Goal: Task Accomplishment & Management: Manage account settings

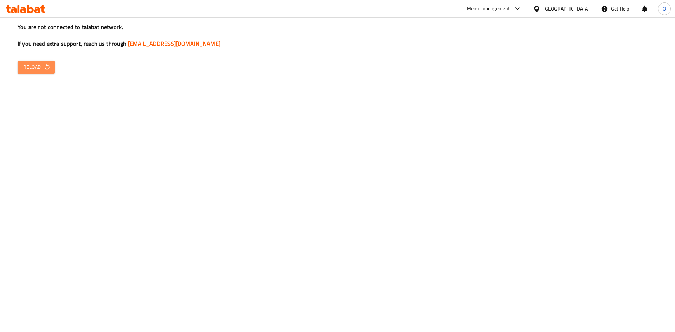
click at [50, 65] on icon "button" at bounding box center [47, 67] width 7 height 7
click at [34, 61] on button "Reload" at bounding box center [36, 67] width 37 height 13
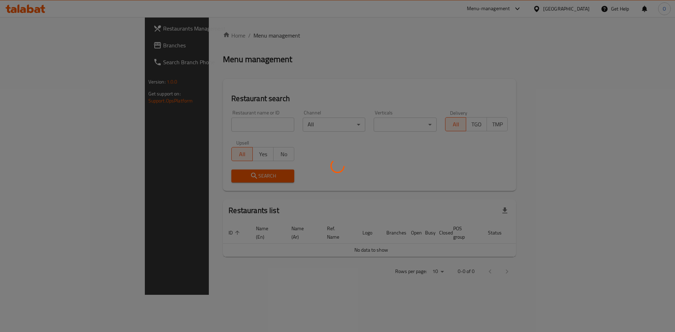
click at [32, 40] on div at bounding box center [337, 166] width 675 height 332
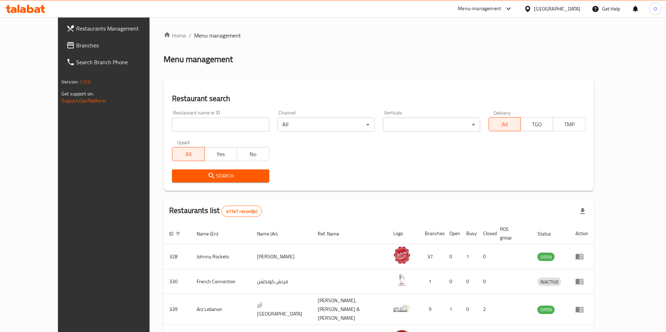
click at [76, 41] on span "Branches" at bounding box center [119, 45] width 87 height 8
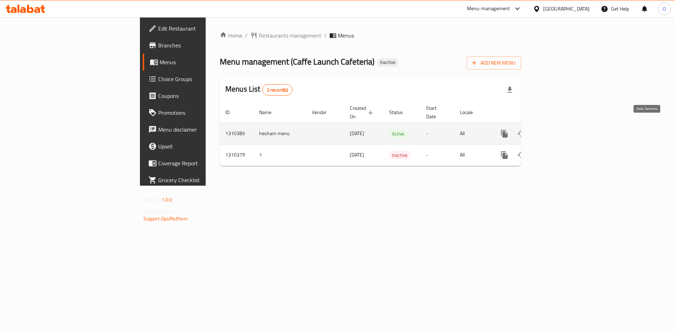
click at [559, 130] on icon "enhanced table" at bounding box center [555, 134] width 8 height 8
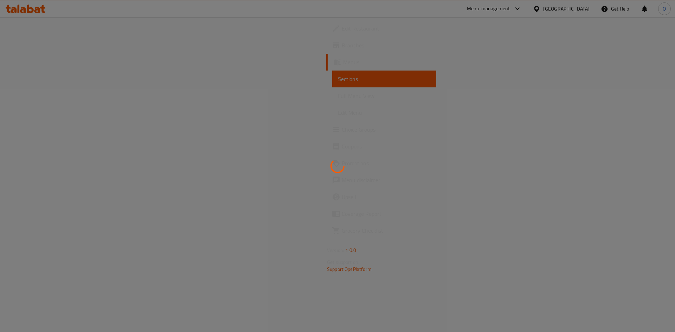
click at [420, 69] on div at bounding box center [337, 166] width 675 height 332
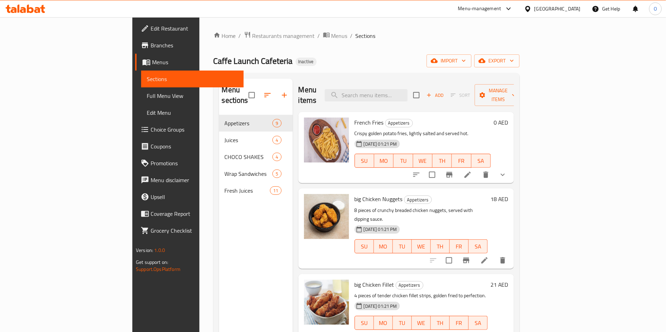
click at [219, 239] on div "Menu sections Appetizers 9 Juices 4 CHOCO SHAKES 4 Wrap Sandwiches 5 Fresh Juic…" at bounding box center [256, 245] width 74 height 332
click at [332, 37] on span "Menus" at bounding box center [340, 36] width 16 height 8
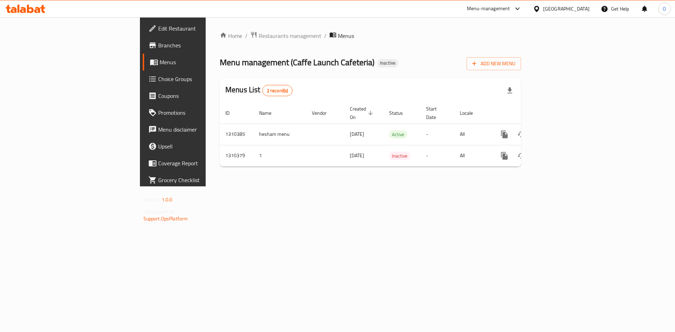
click at [265, 186] on div "Home / Restaurants management / Menus Menu management ( Caffe Launch Cafeteria …" at bounding box center [370, 101] width 329 height 169
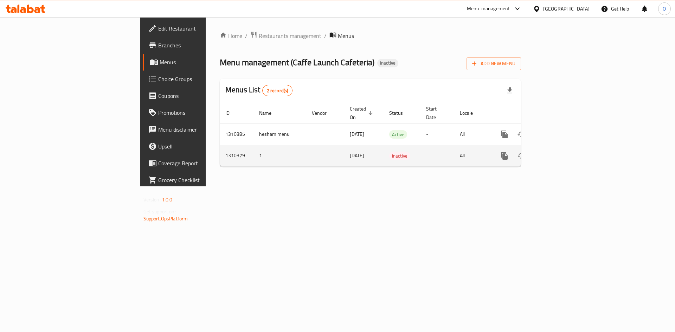
click at [559, 152] on icon "enhanced table" at bounding box center [555, 156] width 8 height 8
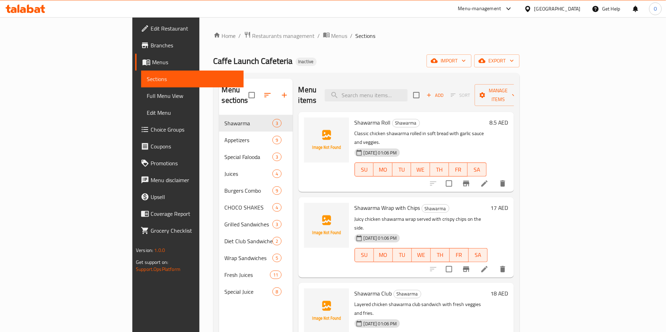
drag, startPoint x: 346, startPoint y: 67, endPoint x: 276, endPoint y: 53, distance: 71.0
click at [344, 65] on div "Caffe Launch Cafeteria Inactive import export" at bounding box center [367, 60] width 306 height 13
click at [332, 35] on span "Menus" at bounding box center [340, 36] width 16 height 8
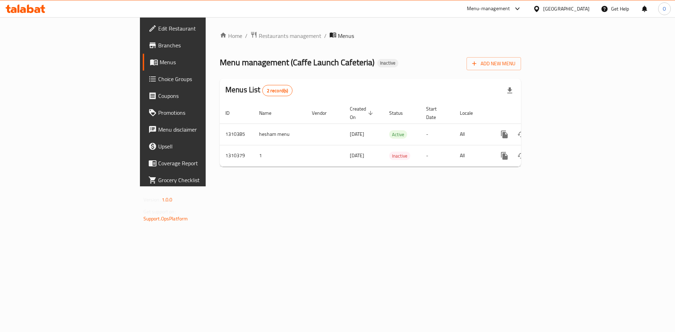
click at [345, 187] on div "Home / Restaurants management / Menus Menu management ( Caffe Launch Cafeteria …" at bounding box center [370, 101] width 329 height 169
click at [521, 75] on div "Home / Restaurants management / Menus Menu management ( Caffe Launch Cafeteria …" at bounding box center [370, 101] width 301 height 141
click at [515, 65] on span "Add New Menu" at bounding box center [493, 63] width 43 height 9
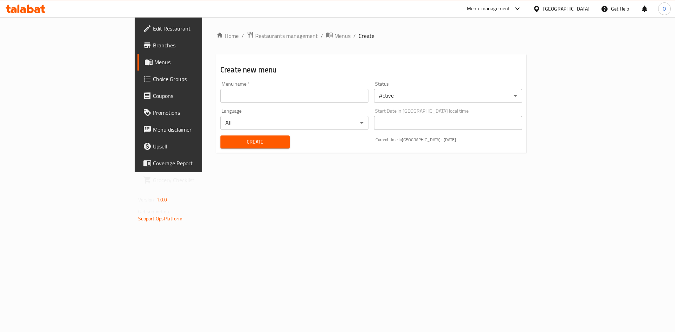
click at [226, 95] on input "text" at bounding box center [294, 96] width 148 height 14
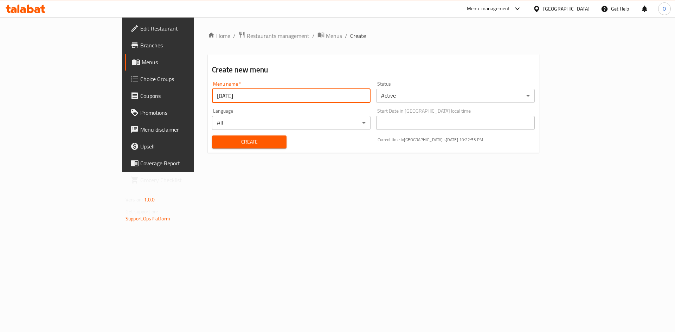
type input "[DATE]"
click at [212, 136] on button "Create" at bounding box center [249, 142] width 74 height 13
click at [326, 38] on span "Menus" at bounding box center [334, 36] width 16 height 8
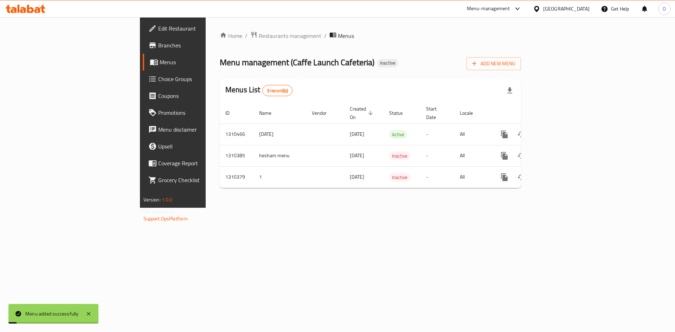
click at [379, 72] on div "Home / Restaurants management / Menus Menu management ( Caffe Launch Cafeteria …" at bounding box center [370, 112] width 301 height 163
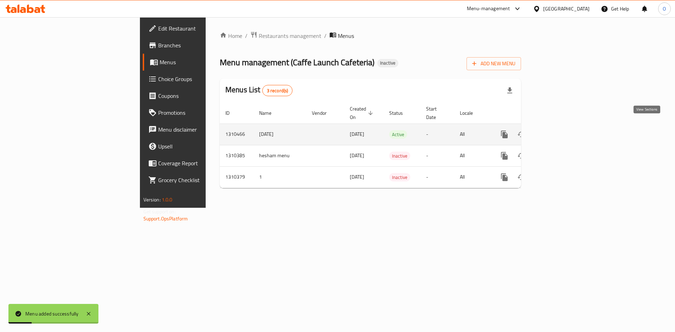
click at [559, 130] on icon "enhanced table" at bounding box center [555, 134] width 8 height 8
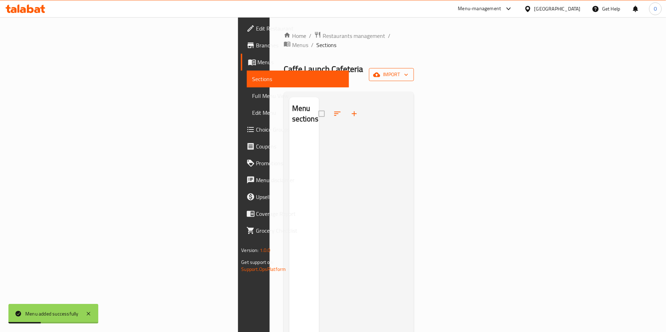
click at [409, 70] on span "import" at bounding box center [392, 74] width 34 height 9
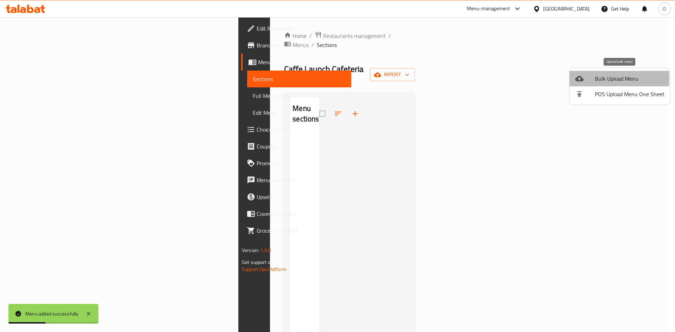
click at [582, 79] on icon at bounding box center [579, 79] width 8 height 6
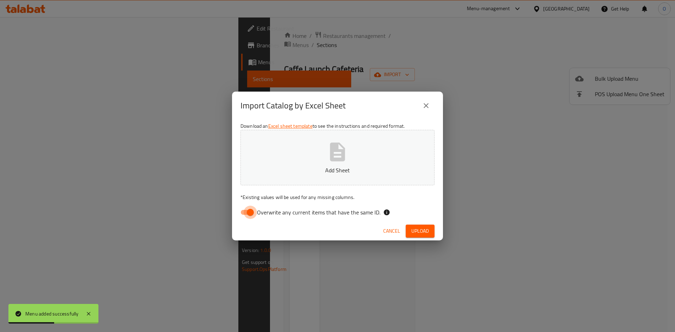
drag, startPoint x: 248, startPoint y: 213, endPoint x: 525, endPoint y: 74, distance: 310.5
click at [249, 213] on input "Overwrite any current items that have the same ID." at bounding box center [250, 212] width 40 height 13
checkbox input "false"
click at [431, 235] on button "Upload" at bounding box center [419, 231] width 29 height 13
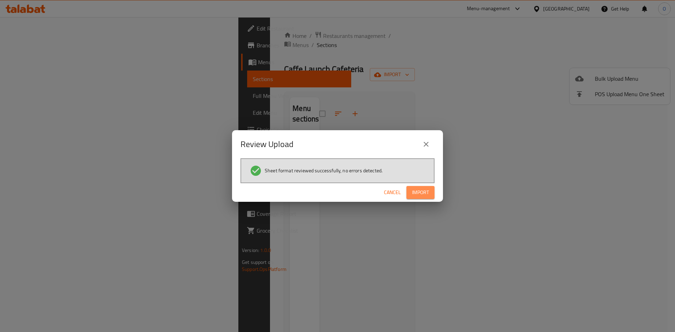
click at [422, 189] on span "Import" at bounding box center [420, 192] width 17 height 9
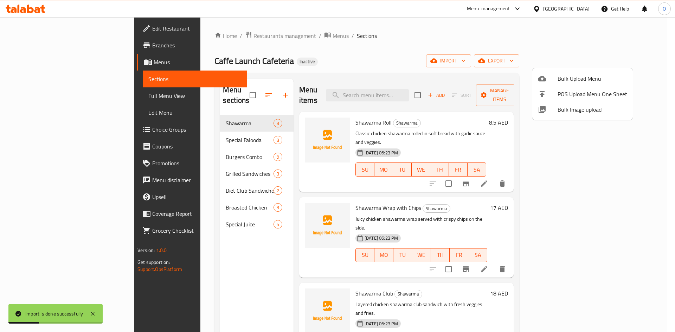
drag, startPoint x: 171, startPoint y: 265, endPoint x: 48, endPoint y: 126, distance: 185.2
click at [167, 264] on div at bounding box center [337, 166] width 675 height 332
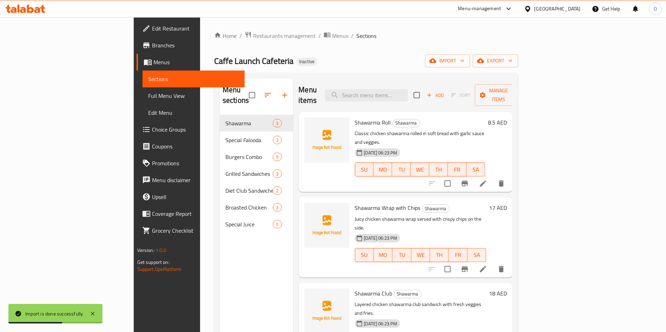
click at [152, 131] on span "Choice Groups" at bounding box center [195, 129] width 87 height 8
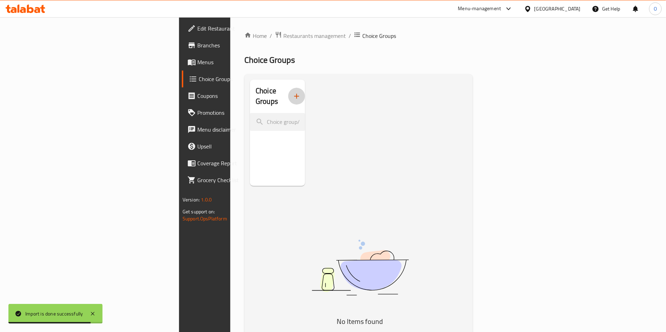
click at [293, 92] on icon "button" at bounding box center [297, 96] width 8 height 8
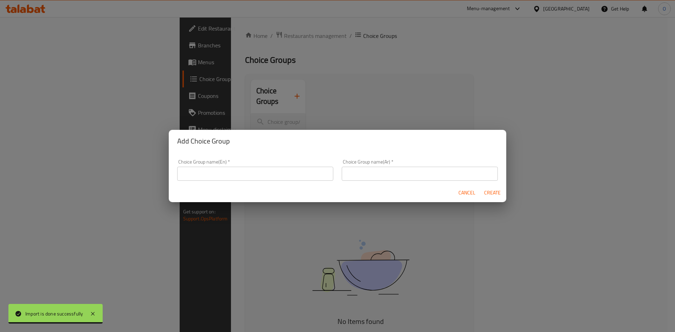
click at [209, 166] on div "Choice Group name(En)   * Choice Group name(En) *" at bounding box center [255, 170] width 156 height 21
click at [209, 168] on input "text" at bounding box center [255, 174] width 156 height 14
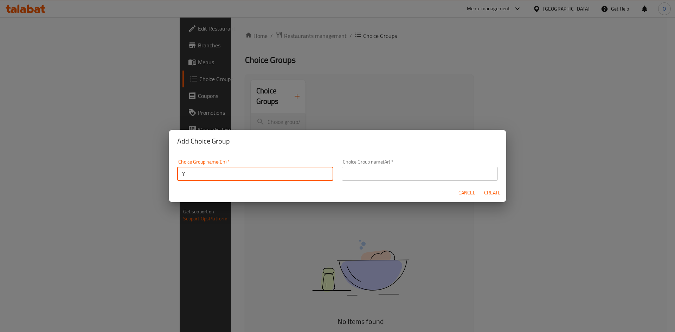
type input "Your Choice Of :"
drag, startPoint x: 375, startPoint y: 183, endPoint x: 385, endPoint y: 175, distance: 13.0
click at [378, 181] on div "Choice Group name(Ar)   * Choice Group name(Ar) *" at bounding box center [419, 170] width 164 height 30
click at [385, 175] on input "text" at bounding box center [420, 174] width 156 height 14
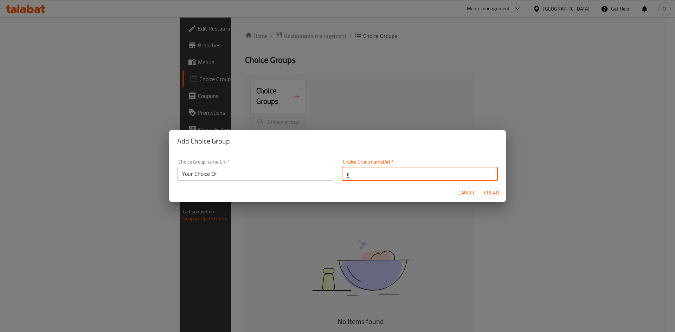
type input "ع"
click at [481, 187] on button "Create" at bounding box center [492, 193] width 22 height 13
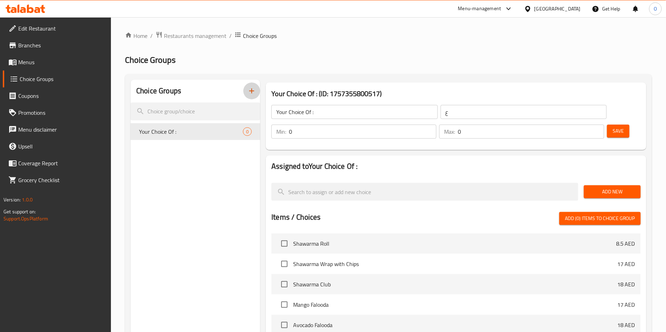
drag, startPoint x: 444, startPoint y: 115, endPoint x: 384, endPoint y: 118, distance: 60.2
click at [384, 118] on div "Your Choice Of : ​ ع ​" at bounding box center [439, 112] width 344 height 22
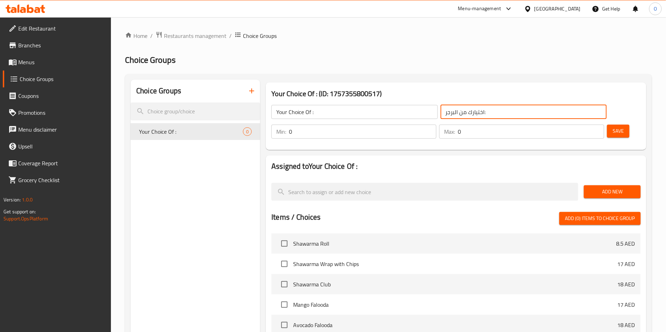
click at [441, 112] on input "اختيارك من البرجر:" at bounding box center [524, 112] width 166 height 14
drag, startPoint x: 404, startPoint y: 112, endPoint x: 460, endPoint y: 151, distance: 68.1
click at [441, 112] on input "اختيارك من البرجر:" at bounding box center [524, 112] width 166 height 14
click at [419, 84] on div "Your Choice Of : (ID: 1757355800517) Your Choice Of : ​ البرجر: ​ Min: 0 ​ Max:…" at bounding box center [456, 116] width 381 height 67
drag, startPoint x: 396, startPoint y: 114, endPoint x: 404, endPoint y: 114, distance: 7.7
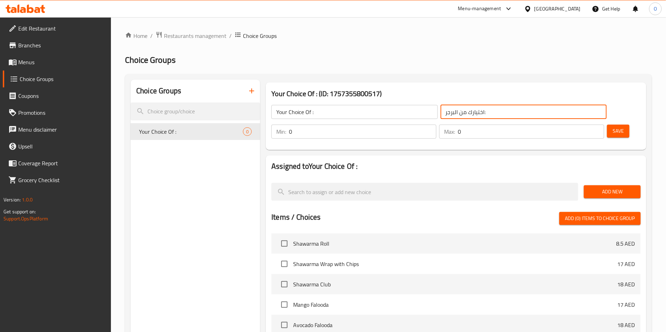
click at [441, 114] on input "اختيارك من البرجر:" at bounding box center [524, 112] width 166 height 14
type input "اختيارك من :"
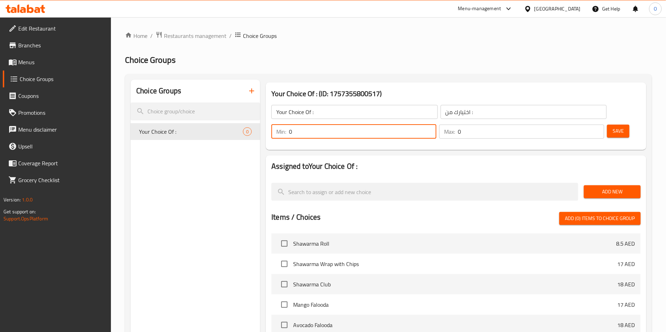
drag, startPoint x: 540, startPoint y: 118, endPoint x: 518, endPoint y: 118, distance: 21.8
click at [438, 123] on div "Min: 0 ​" at bounding box center [354, 131] width 168 height 17
type input "1"
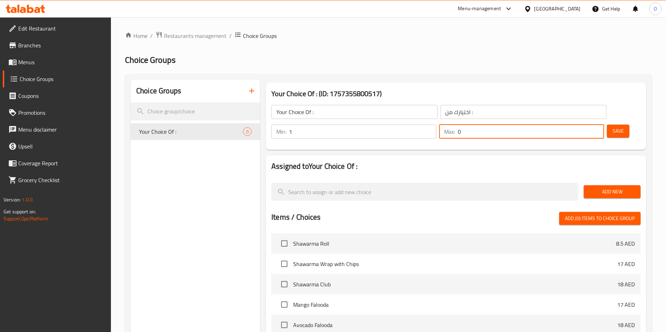
drag, startPoint x: 581, startPoint y: 108, endPoint x: 502, endPoint y: 94, distance: 80.5
click at [505, 104] on div "Your Choice Of : ​ اختيارك من : ​ Min: 1 ​ Max: 0 ​ Save" at bounding box center [456, 122] width 375 height 51
type input "1"
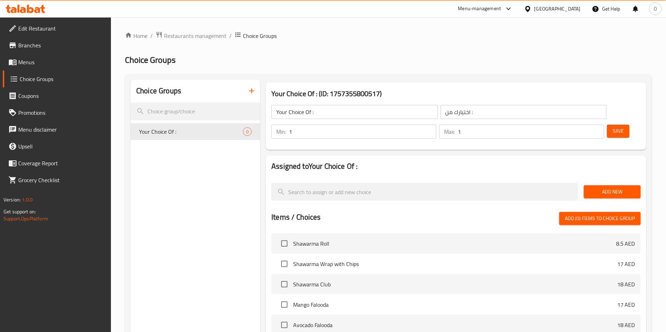
drag, startPoint x: 500, startPoint y: 70, endPoint x: 407, endPoint y: 153, distance: 124.6
click at [498, 73] on div "Home / Restaurants management / Choice Groups Choice Groups Choice Groups Your …" at bounding box center [388, 262] width 527 height 462
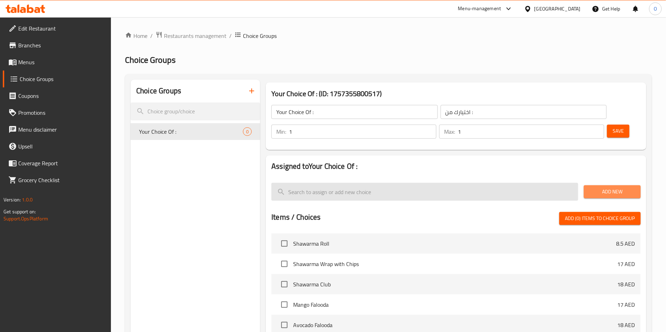
drag, startPoint x: 607, startPoint y: 167, endPoint x: 577, endPoint y: 175, distance: 32.0
click at [603, 188] on span "Add New" at bounding box center [613, 192] width 46 height 9
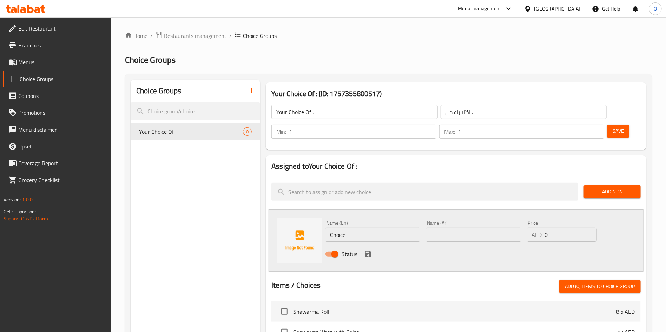
click at [361, 228] on input "Choice" at bounding box center [372, 235] width 95 height 14
click at [362, 228] on input "Choice" at bounding box center [372, 235] width 95 height 14
type input "Chicken"
type input "ج"
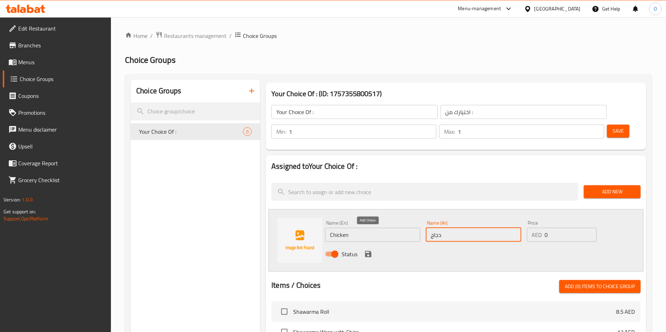
type input "دجاج"
click at [369, 251] on icon "save" at bounding box center [368, 254] width 6 height 6
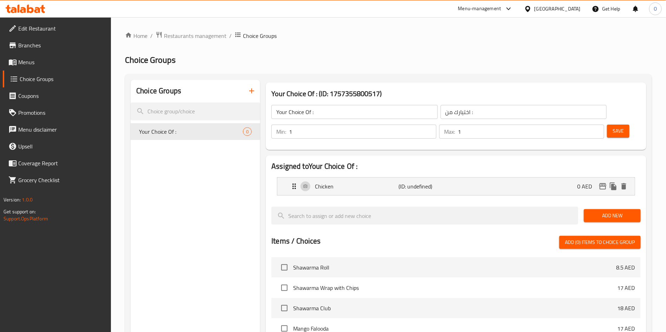
drag, startPoint x: 626, startPoint y: 195, endPoint x: 561, endPoint y: 208, distance: 66.6
click at [625, 212] on span "Add New" at bounding box center [613, 216] width 46 height 9
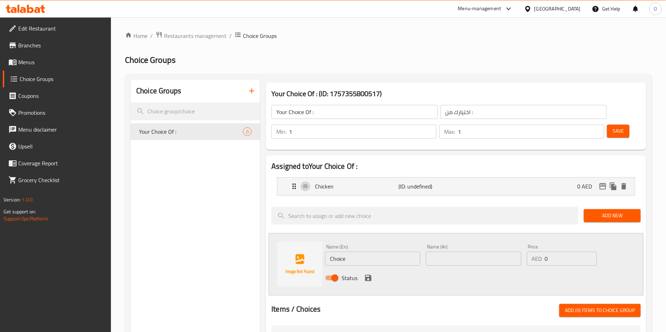
click at [368, 252] on input "Choice" at bounding box center [372, 259] width 95 height 14
type input "Beef"
click at [455, 269] on div "Status" at bounding box center [474, 278] width 303 height 19
click at [456, 252] on input "text" at bounding box center [473, 259] width 95 height 14
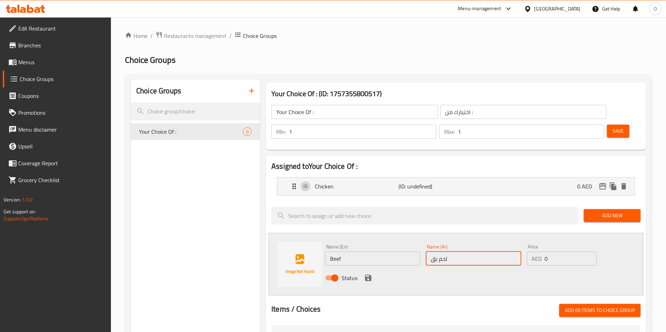
type input "لحم بقري"
click at [365, 274] on icon "save" at bounding box center [368, 278] width 8 height 8
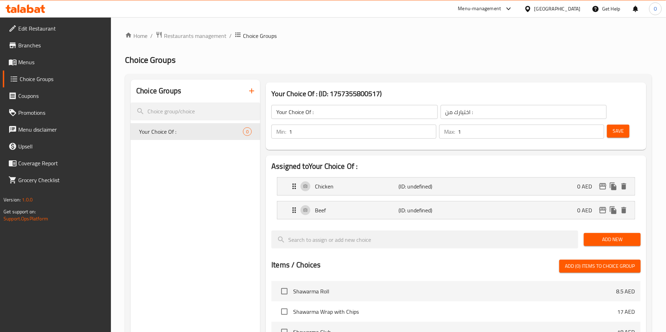
click at [606, 123] on div "Save" at bounding box center [621, 131] width 31 height 17
click at [613, 127] on span "Save" at bounding box center [618, 131] width 11 height 9
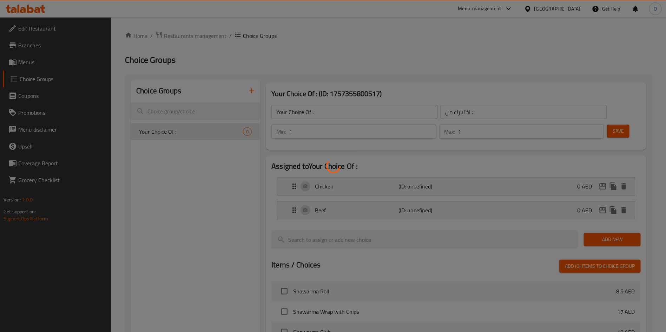
click at [494, 77] on div at bounding box center [333, 166] width 666 height 332
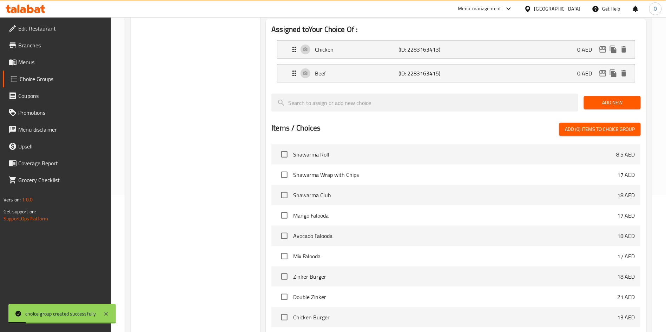
scroll to position [204, 0]
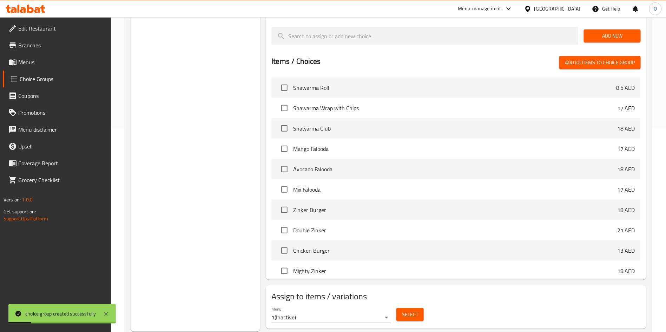
click at [411, 311] on span "Select" at bounding box center [410, 315] width 16 height 9
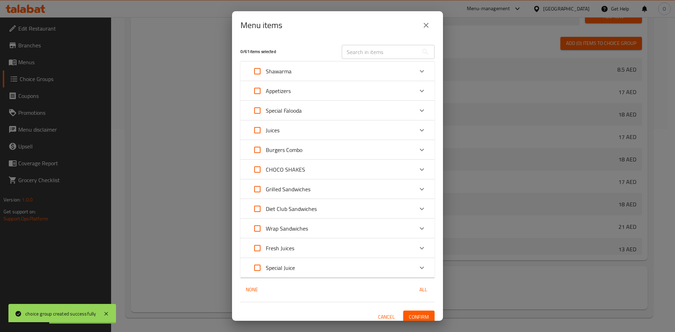
drag, startPoint x: 427, startPoint y: 21, endPoint x: 392, endPoint y: 105, distance: 90.9
click at [427, 23] on icon "close" at bounding box center [426, 25] width 8 height 8
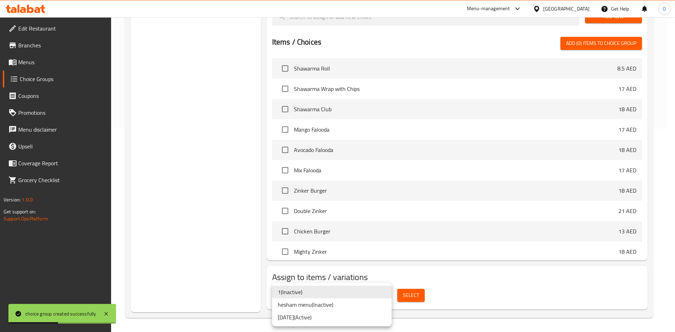
click at [290, 321] on li "[DATE] ( Active )" at bounding box center [331, 317] width 119 height 13
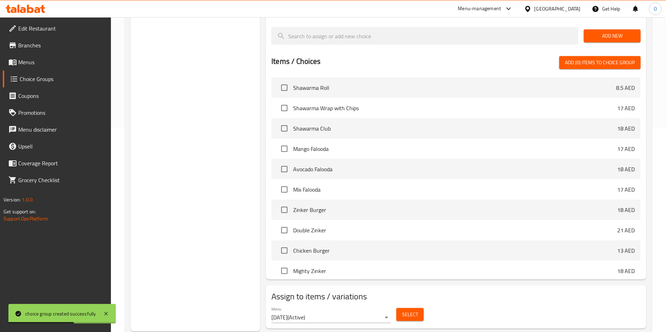
drag, startPoint x: 223, startPoint y: 289, endPoint x: 389, endPoint y: 309, distance: 167.7
click at [245, 290] on div "Choice Groups Your Choice Of : 2" at bounding box center [196, 104] width 130 height 456
click at [419, 308] on button "Select" at bounding box center [410, 314] width 27 height 13
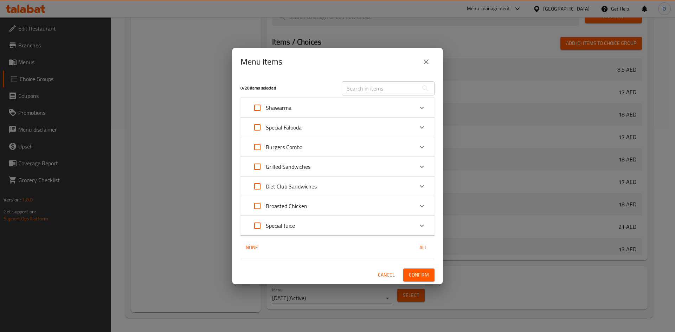
drag, startPoint x: 365, startPoint y: 88, endPoint x: 360, endPoint y: 77, distance: 11.5
click at [365, 88] on input "text" at bounding box center [380, 89] width 77 height 14
paste input "Grilled Burgers"
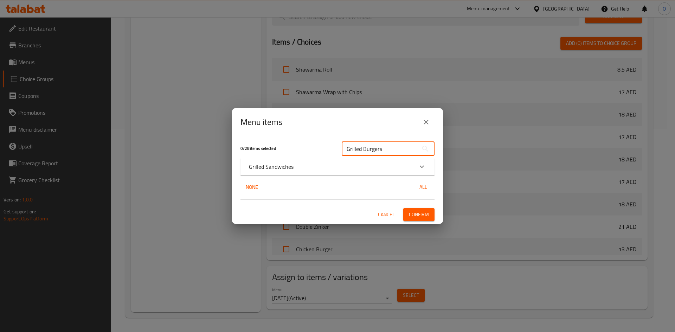
type input "Grilled Burgers"
click at [304, 165] on div "Grilled Sandwiches" at bounding box center [331, 167] width 164 height 8
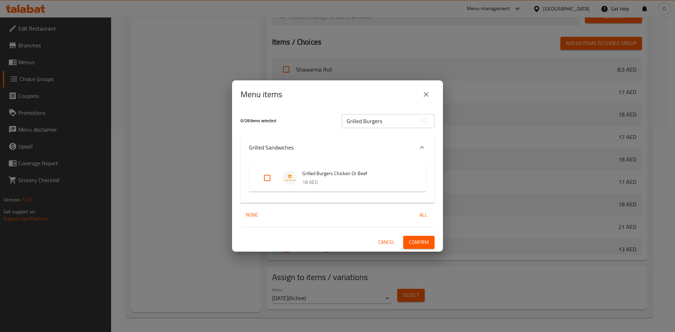
click at [266, 177] on input "Expand" at bounding box center [267, 178] width 17 height 17
checkbox input "true"
click at [386, 122] on input "Grilled Burgers" at bounding box center [380, 121] width 77 height 14
paste input "Chicken Or Beef Club"
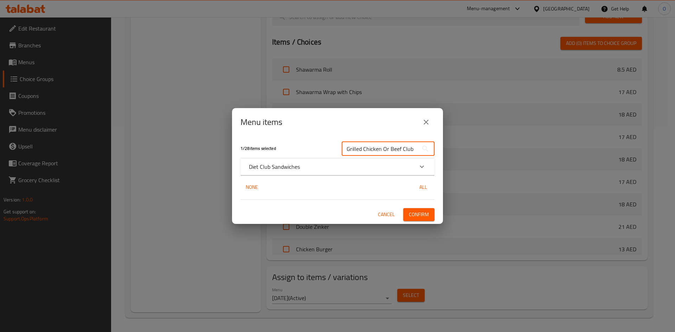
type input "Grilled Chicken Or Beef Club"
click at [330, 180] on div "1 / 28 items selected Grilled Chicken Or Beef Club ​ Diet Club Sandwiches Grill…" at bounding box center [337, 180] width 211 height 88
click at [330, 170] on div "Diet Club Sandwiches" at bounding box center [331, 167] width 164 height 8
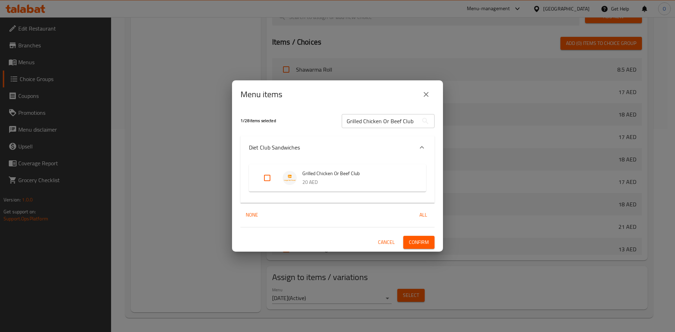
click at [262, 174] on input "Expand" at bounding box center [267, 178] width 17 height 17
checkbox input "true"
click at [412, 245] on span "Confirm" at bounding box center [419, 242] width 20 height 9
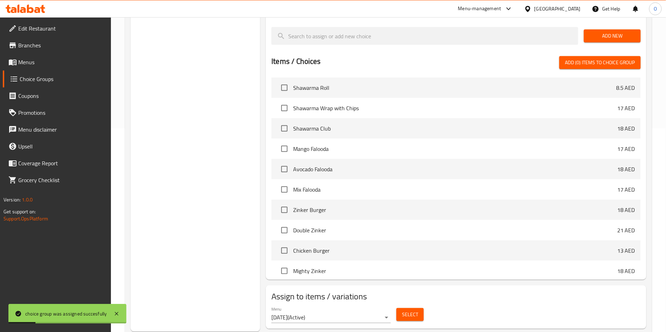
click at [186, 226] on div "Choice Groups Your Choice Of : 2" at bounding box center [196, 104] width 130 height 456
click at [32, 60] on span "Menus" at bounding box center [61, 62] width 87 height 8
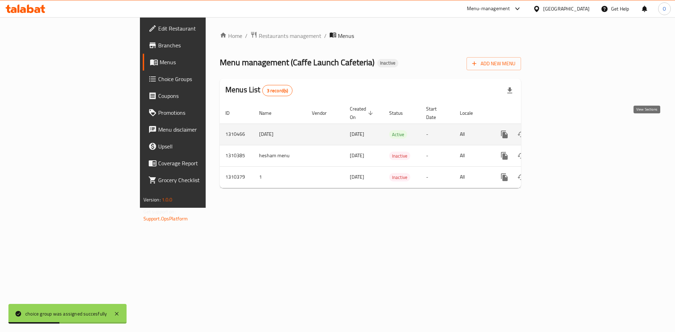
click at [563, 129] on link "enhanced table" at bounding box center [554, 134] width 17 height 17
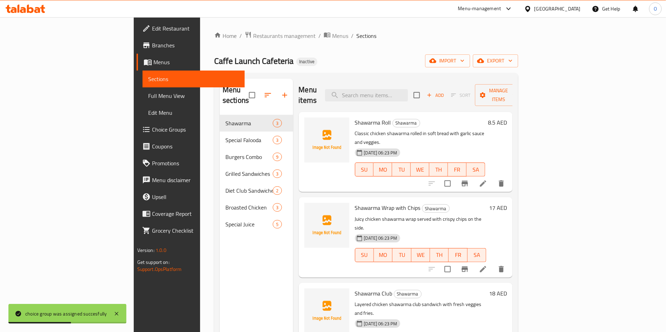
click at [148, 94] on span "Full Menu View" at bounding box center [193, 96] width 91 height 8
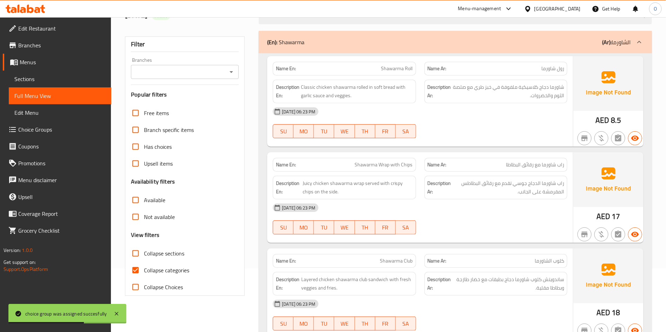
scroll to position [105, 0]
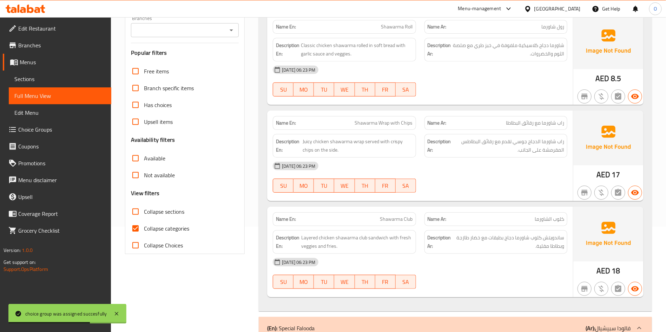
click at [166, 234] on label "Collapse categories" at bounding box center [158, 228] width 62 height 17
click at [144, 234] on input "Collapse categories" at bounding box center [135, 228] width 17 height 17
checkbox input "false"
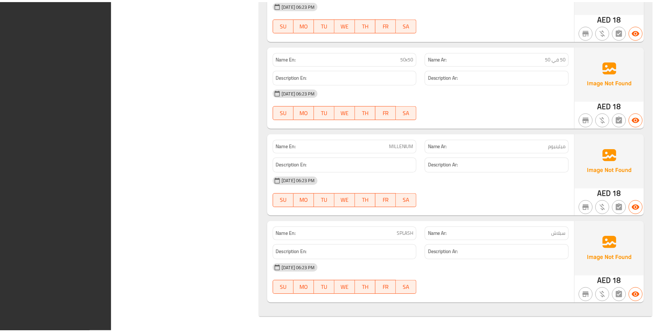
scroll to position [2880, 0]
